Goal: Check status

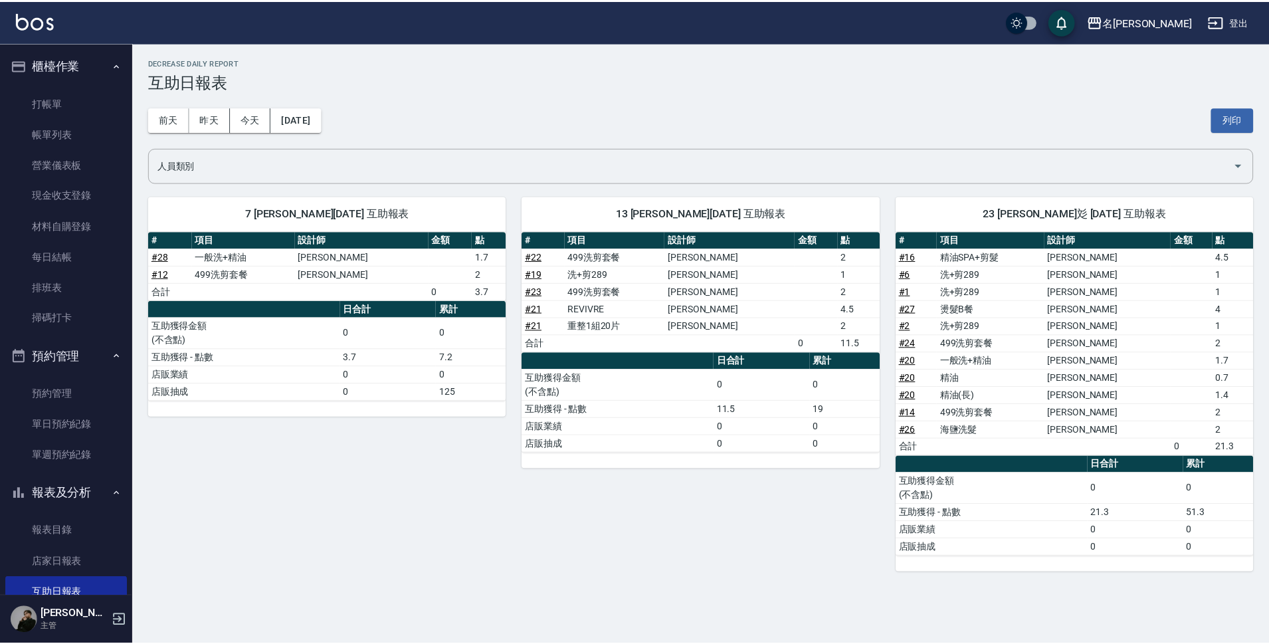
scroll to position [432, 0]
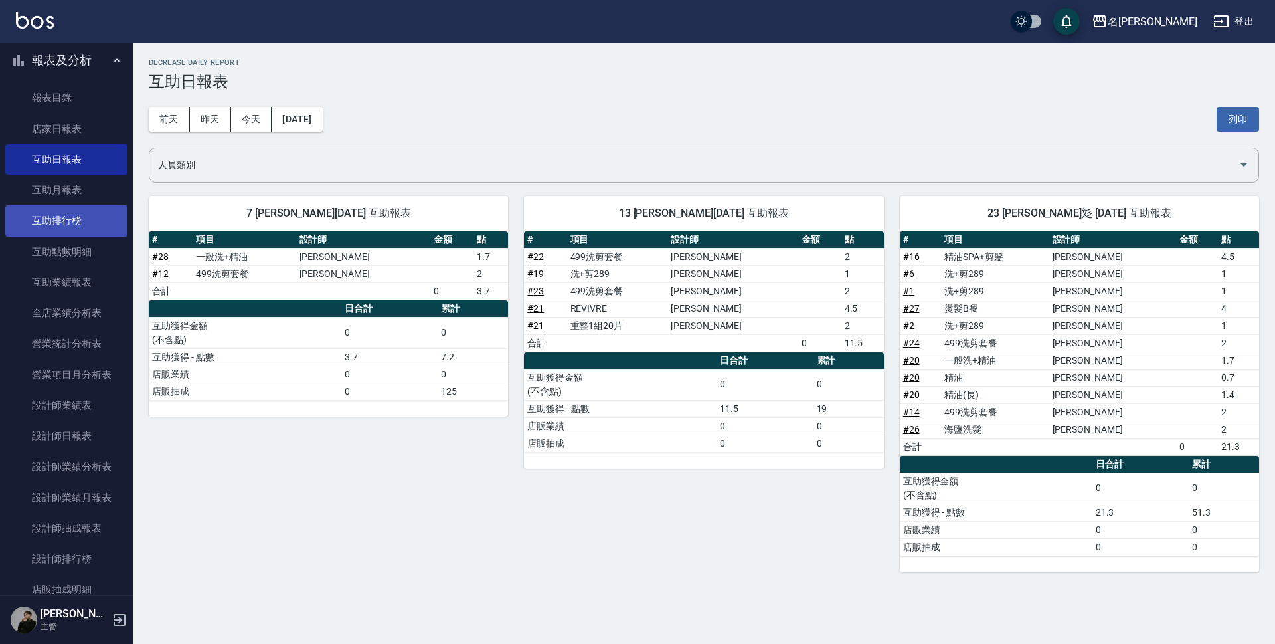
click at [57, 205] on link "互助排行榜" at bounding box center [66, 220] width 122 height 31
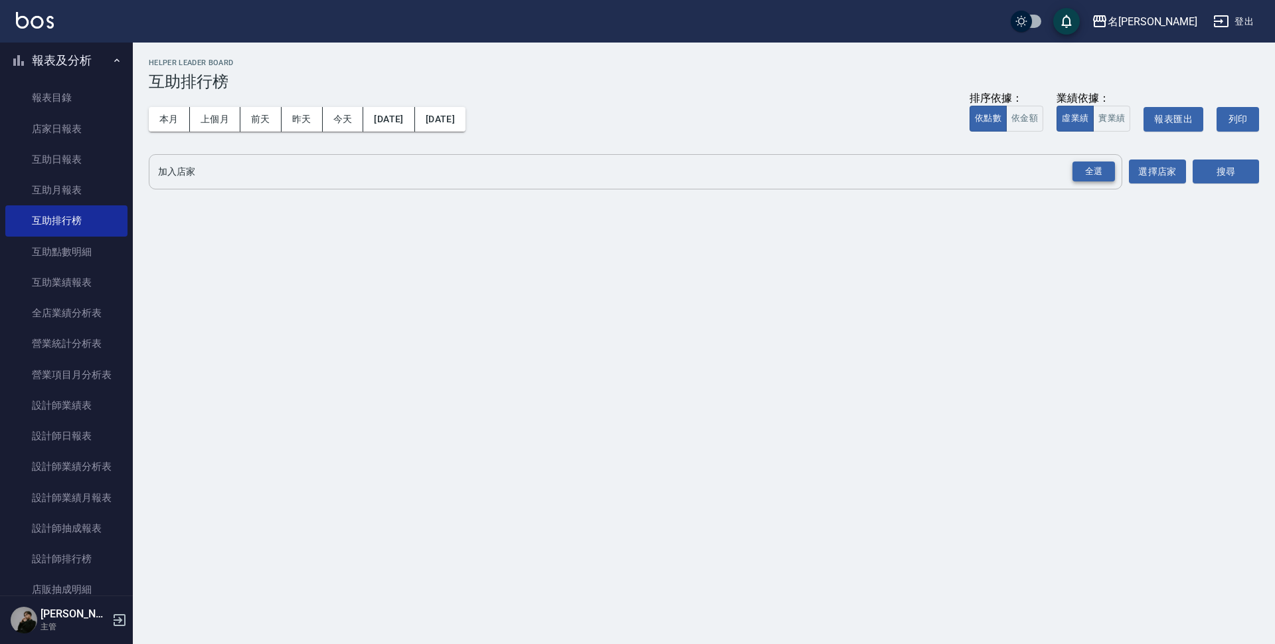
click at [1107, 173] on div "全選" at bounding box center [1094, 171] width 43 height 21
click at [1205, 169] on button "搜尋" at bounding box center [1226, 172] width 66 height 25
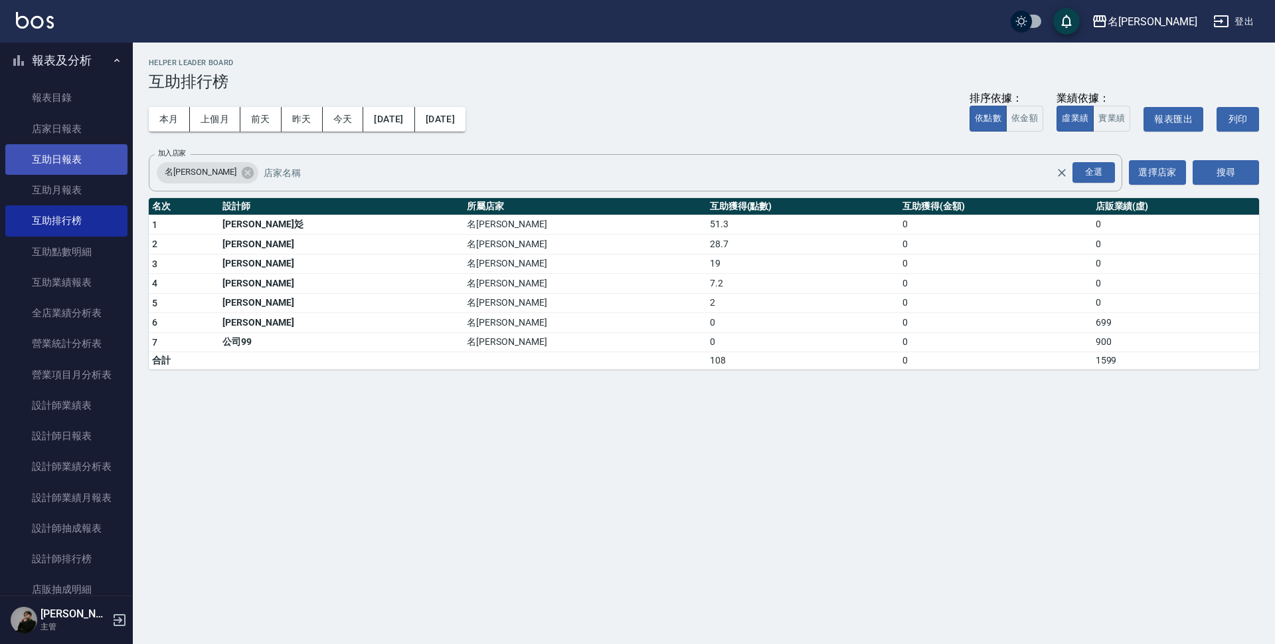
click at [79, 144] on link "互助日報表" at bounding box center [66, 159] width 122 height 31
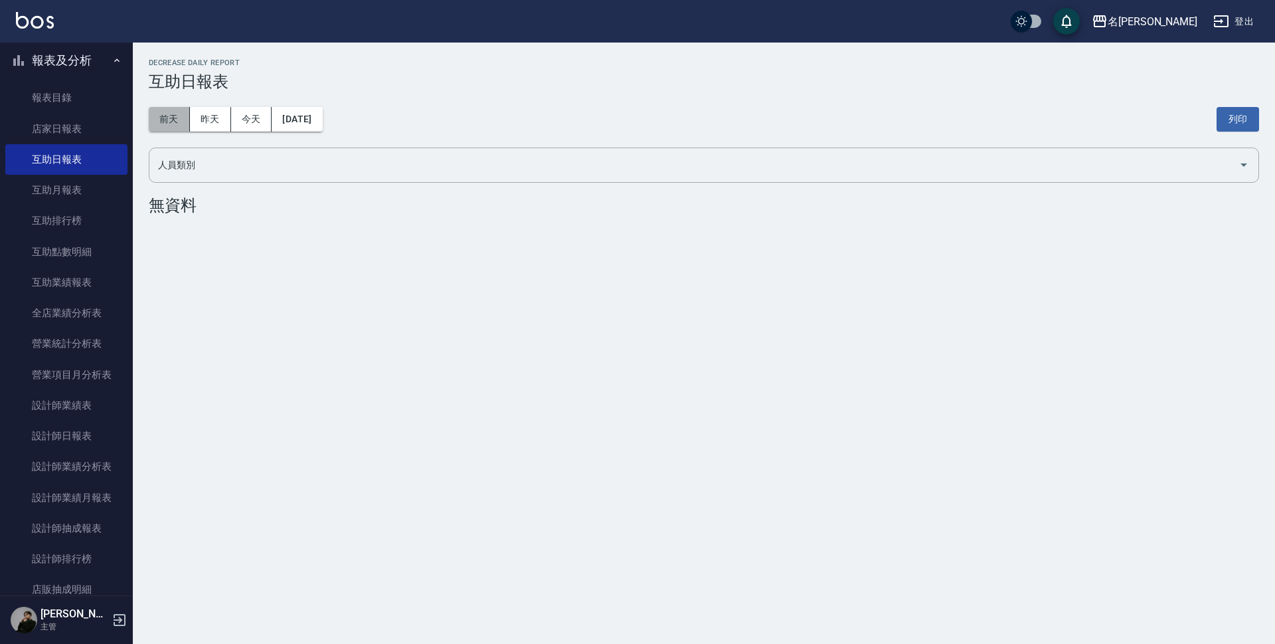
click at [157, 122] on button "前天" at bounding box center [169, 119] width 41 height 25
